Goal: Transaction & Acquisition: Book appointment/travel/reservation

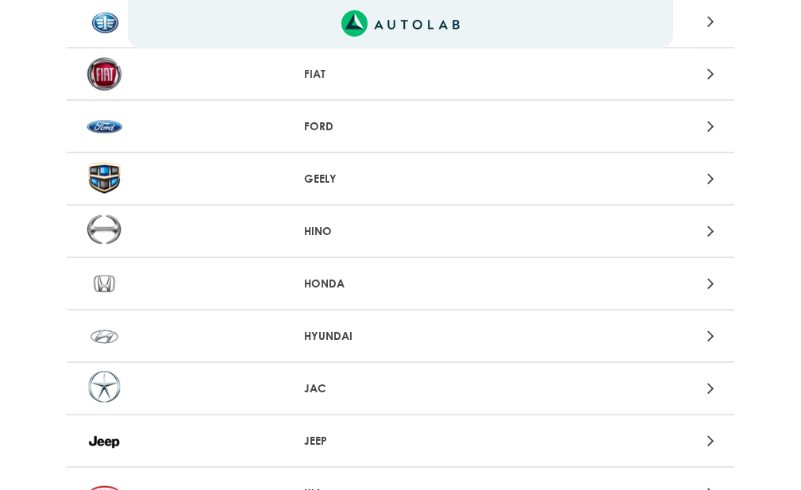
scroll to position [714, 0]
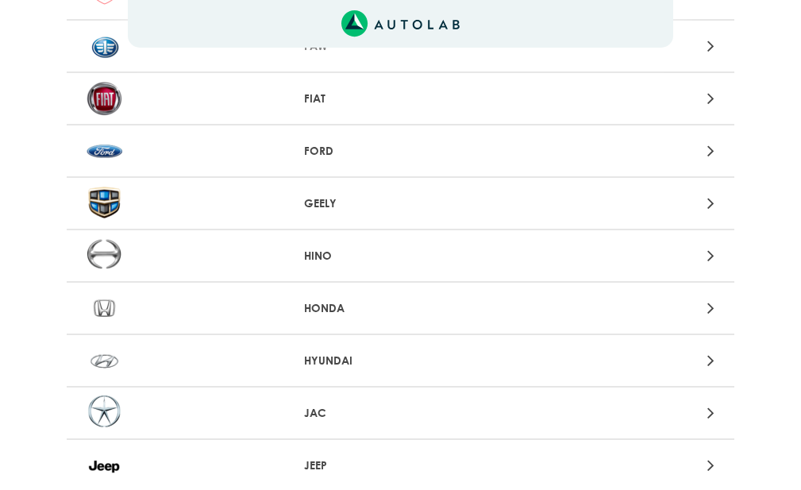
click at [310, 148] on p "FORD" at bounding box center [401, 151] width 194 height 17
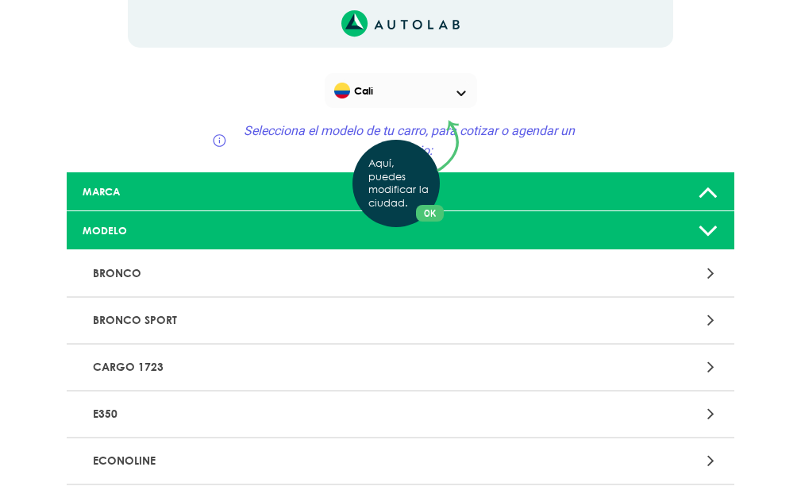
click at [711, 192] on div "Aquí, puedes modificar la ciudad. OK .aex,.bex{fill:none!important;stroke:#50c4…" at bounding box center [400, 245] width 801 height 490
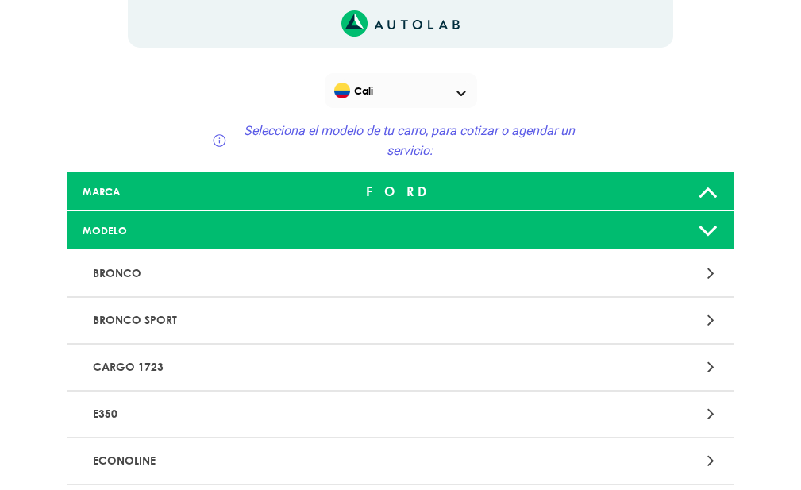
click at [709, 238] on icon at bounding box center [708, 230] width 21 height 32
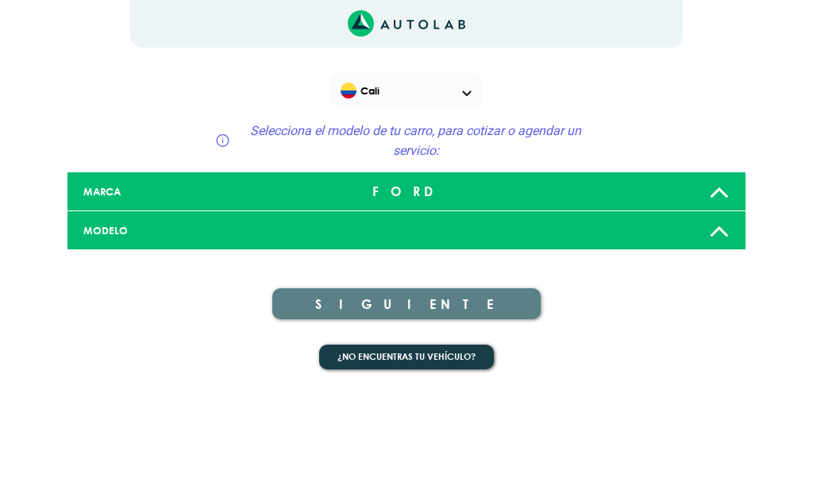
click at [433, 225] on div at bounding box center [405, 230] width 223 height 13
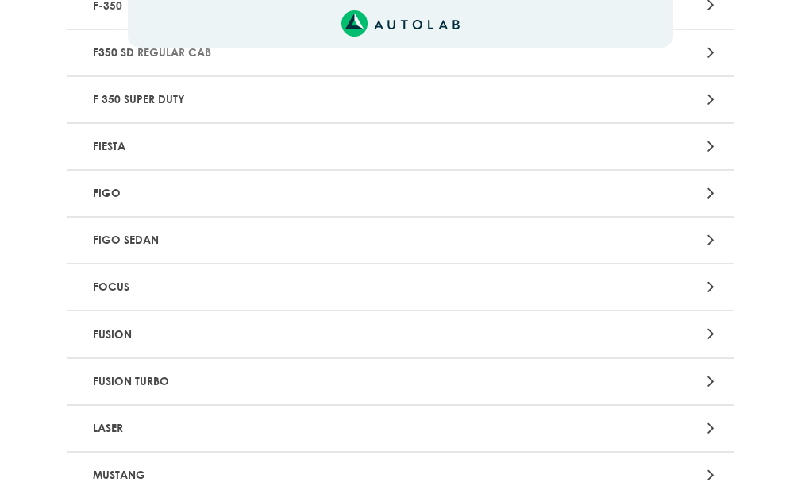
scroll to position [1587, 0]
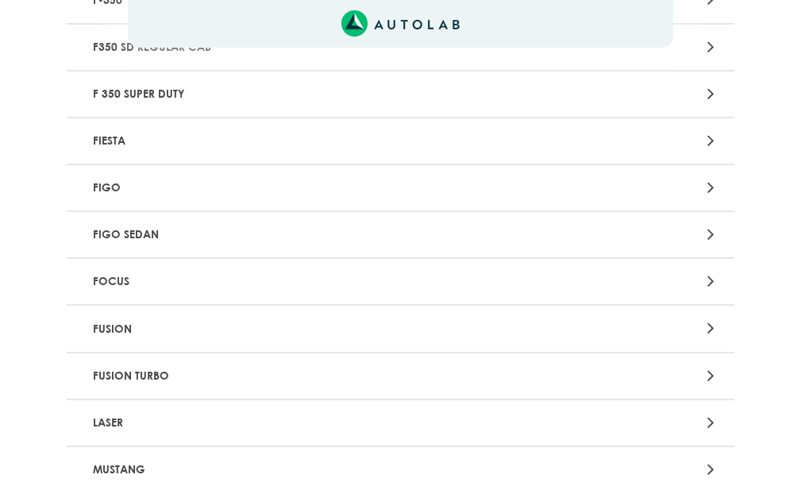
click at [706, 275] on div at bounding box center [617, 281] width 217 height 21
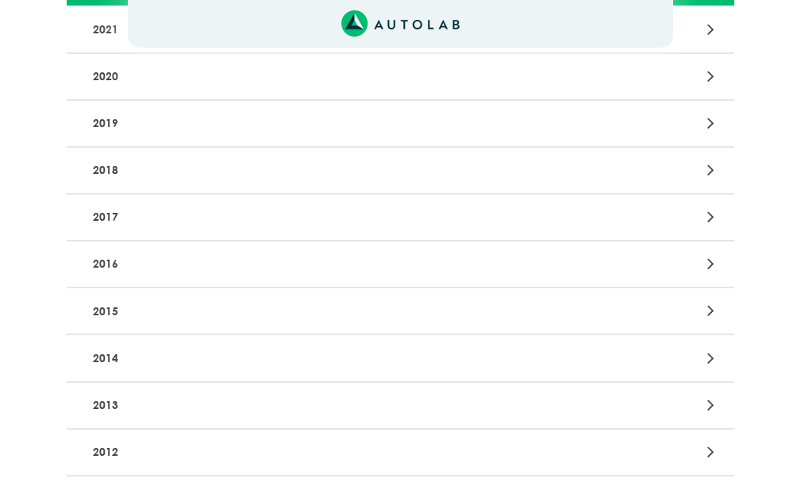
scroll to position [317, 0]
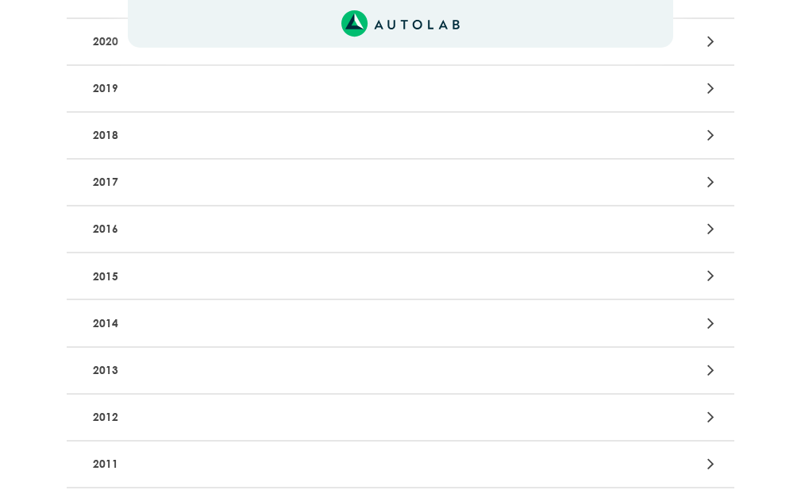
click at [110, 275] on p "2015" at bounding box center [292, 275] width 410 height 29
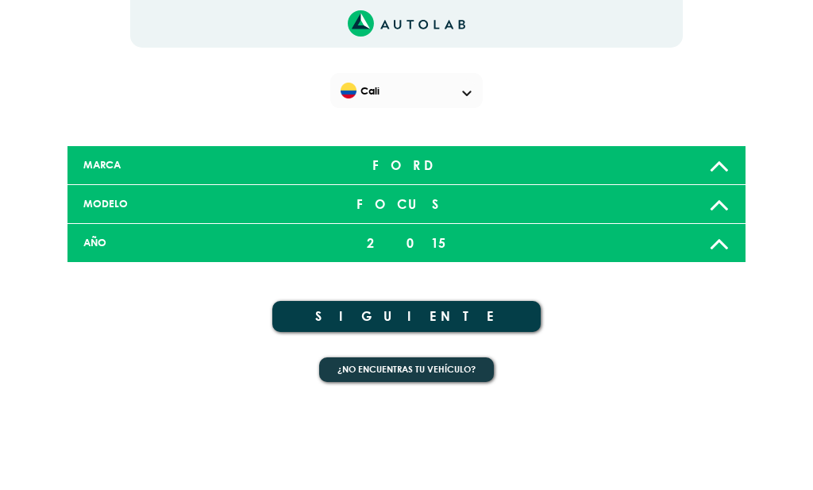
click at [471, 316] on button "SIGUIENTE" at bounding box center [405, 316] width 267 height 31
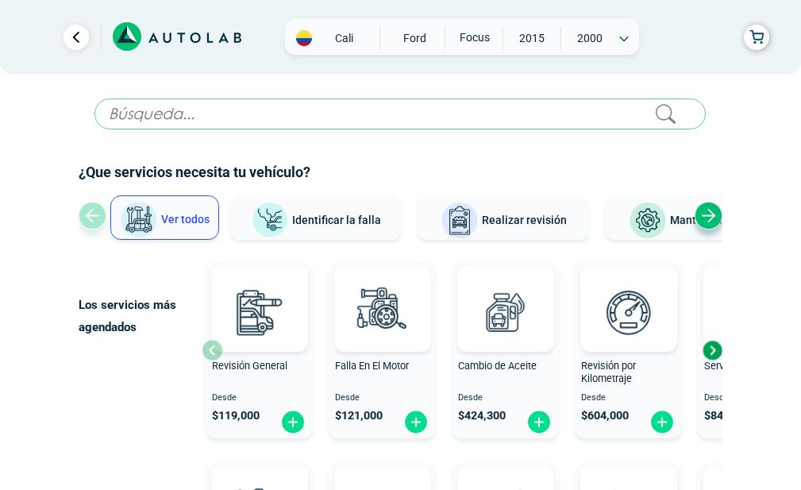
click at [711, 212] on div "Next slide" at bounding box center [708, 216] width 28 height 28
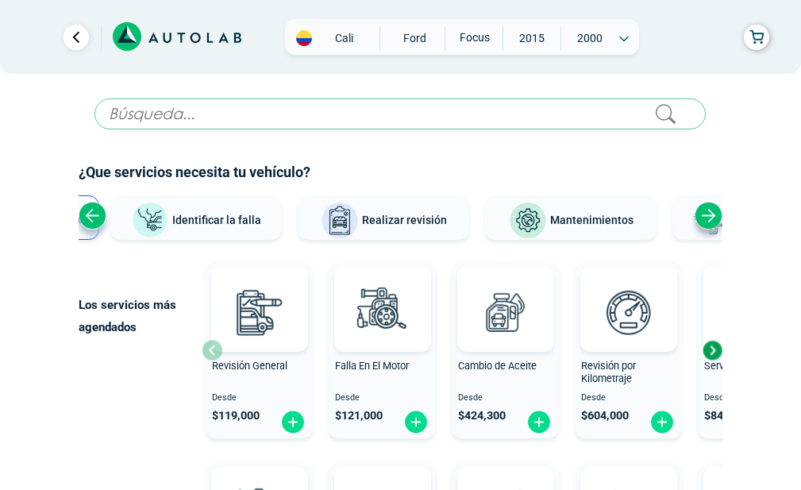
click at [710, 350] on div "Next slide" at bounding box center [712, 350] width 24 height 24
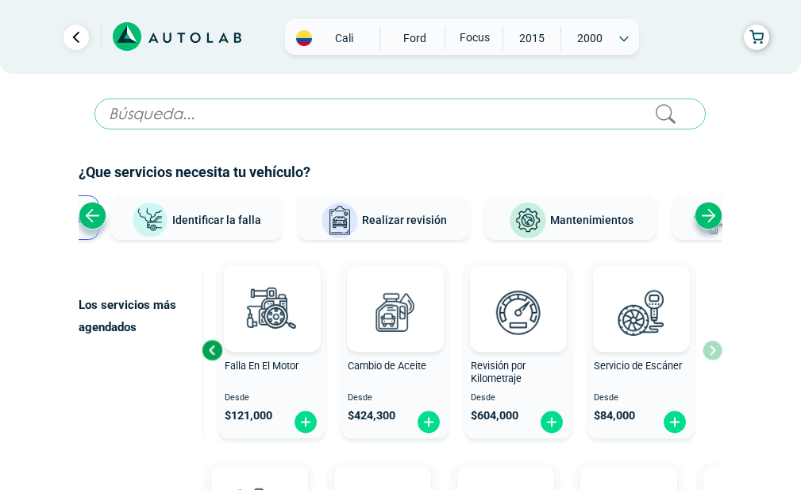
click at [710, 349] on div "Revisión General Desde $ 119,000 Falla En El Motor Desde $ 121,000 Cambio de Ac…" at bounding box center [462, 350] width 521 height 189
click at [203, 352] on div "Previous slide" at bounding box center [212, 350] width 24 height 24
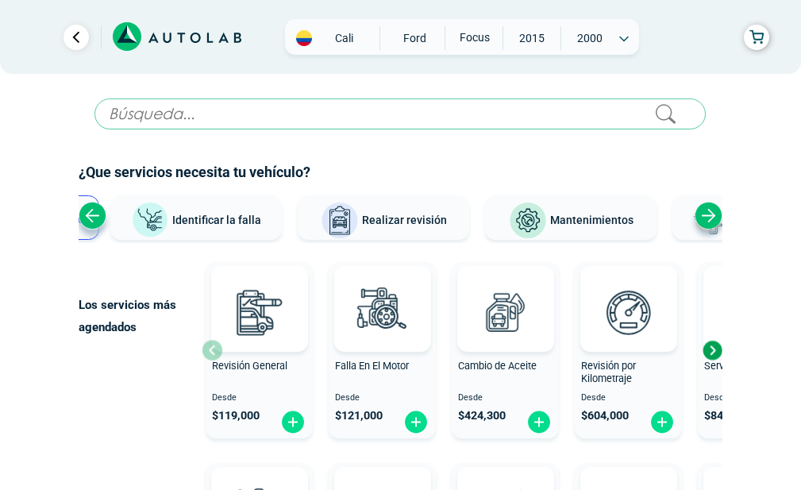
click at [210, 344] on div "Revisión General Desde $ 119,000" at bounding box center [259, 350] width 107 height 169
